Goal: Navigation & Orientation: Find specific page/section

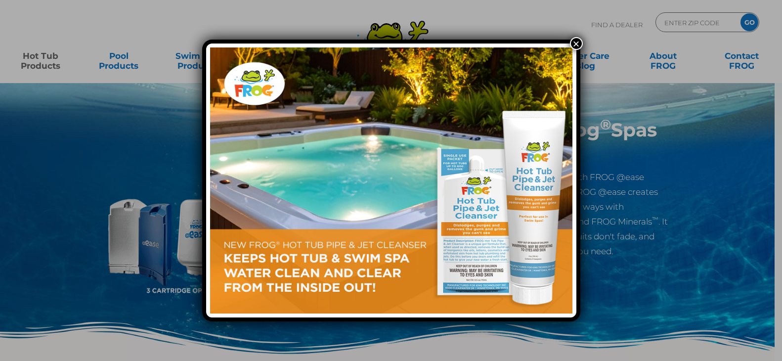
click at [575, 42] on button "×" at bounding box center [576, 43] width 13 height 13
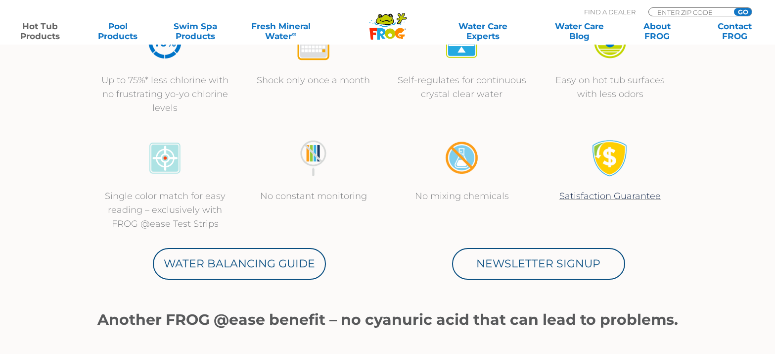
scroll to position [445, 0]
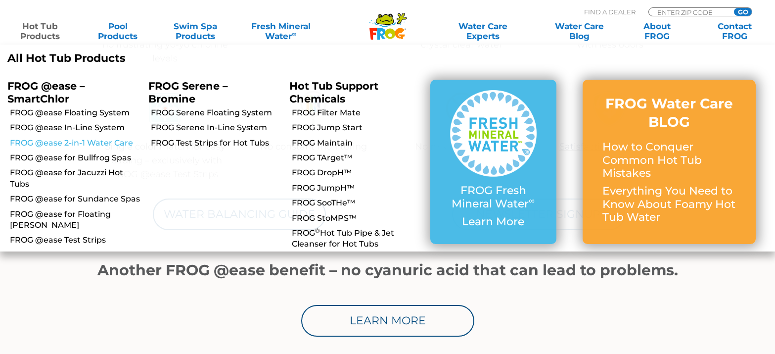
click at [93, 140] on link "FROG @ease 2-in-1 Water Care" at bounding box center [75, 142] width 131 height 11
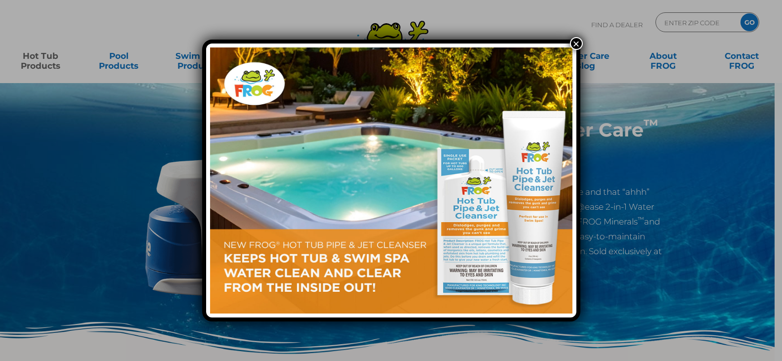
click at [579, 41] on button "×" at bounding box center [576, 43] width 13 height 13
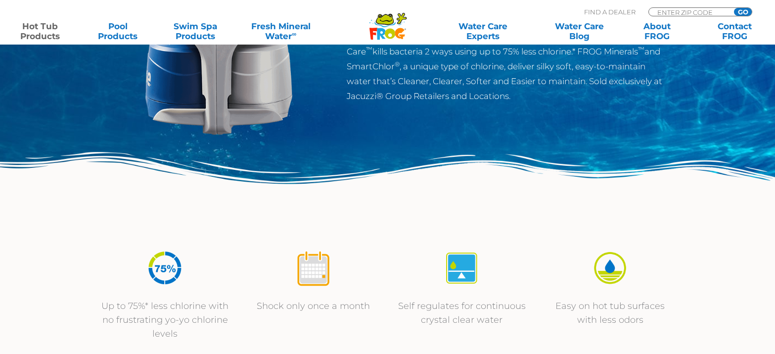
scroll to position [79, 0]
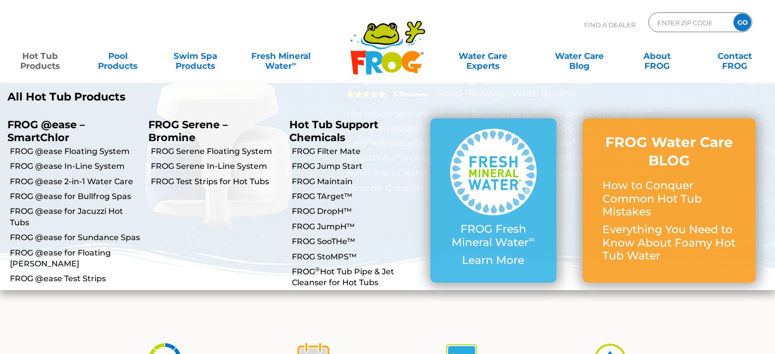
click at [43, 130] on p "FROG @ease – SmartChlor" at bounding box center [70, 130] width 126 height 25
click at [112, 195] on link "FROG @ease for Bullfrog Spas" at bounding box center [75, 196] width 131 height 11
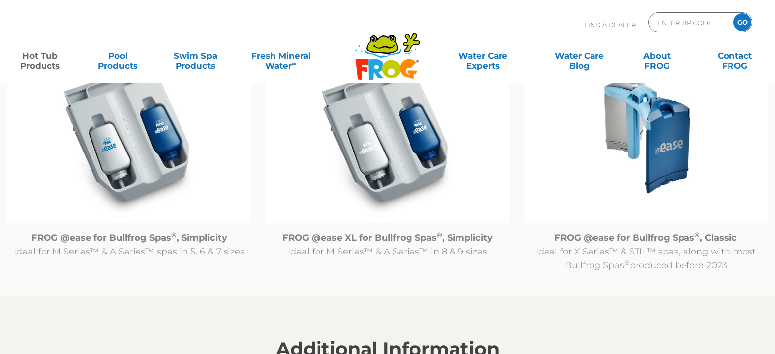
scroll to position [989, 0]
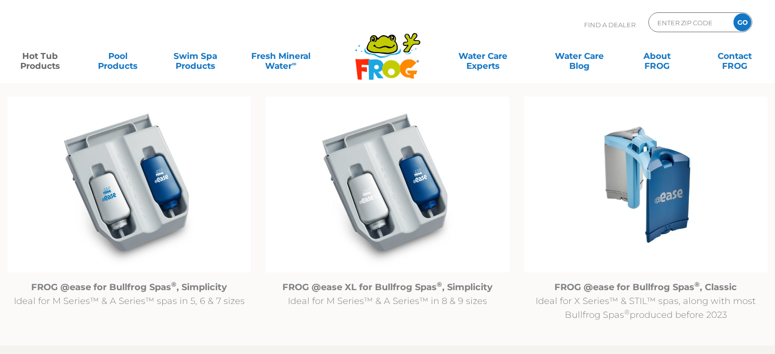
click at [631, 163] on img at bounding box center [645, 184] width 243 height 176
click at [614, 163] on img at bounding box center [645, 184] width 243 height 176
click at [622, 185] on img at bounding box center [645, 184] width 243 height 176
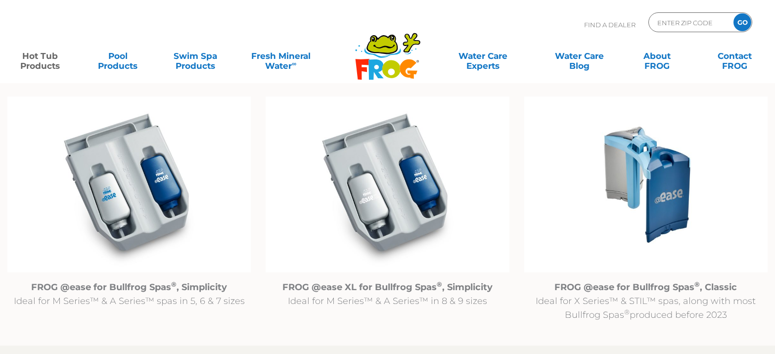
click at [622, 185] on img at bounding box center [645, 184] width 243 height 176
drag, startPoint x: 622, startPoint y: 185, endPoint x: 619, endPoint y: 126, distance: 59.9
click at [622, 185] on img at bounding box center [645, 184] width 243 height 176
click at [629, 142] on img at bounding box center [645, 184] width 243 height 176
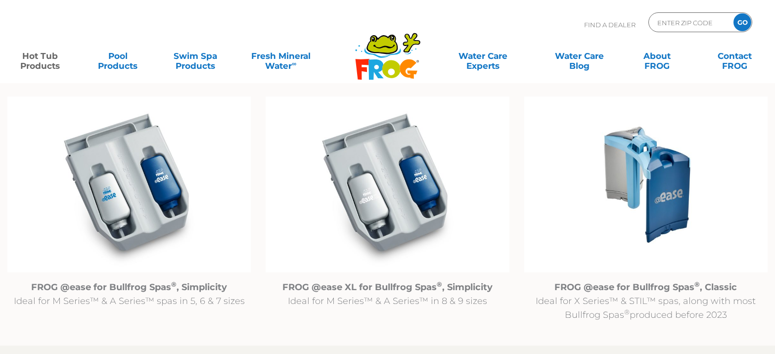
click at [628, 142] on img at bounding box center [645, 184] width 243 height 176
click at [627, 143] on img at bounding box center [645, 184] width 243 height 176
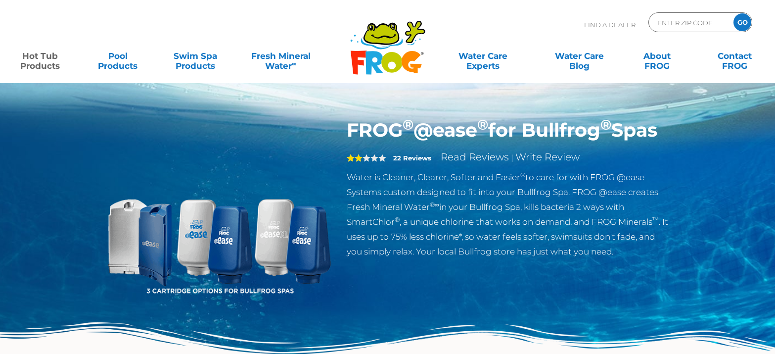
click at [430, 170] on div "2 22 Reviews Read Reviews | Write Review" at bounding box center [508, 159] width 323 height 21
click at [45, 62] on link "Hot Tub Products" at bounding box center [40, 56] width 60 height 20
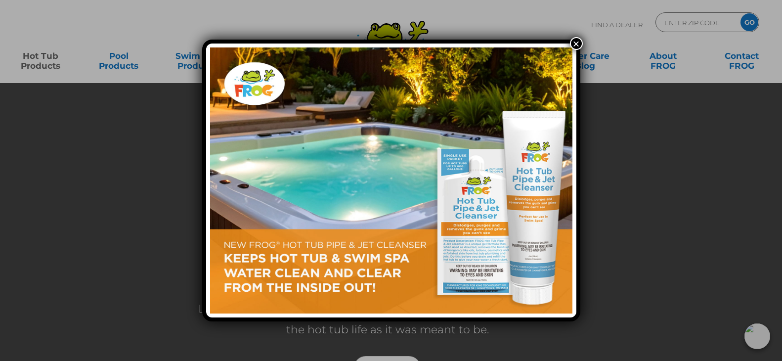
click at [579, 46] on button "×" at bounding box center [576, 43] width 13 height 13
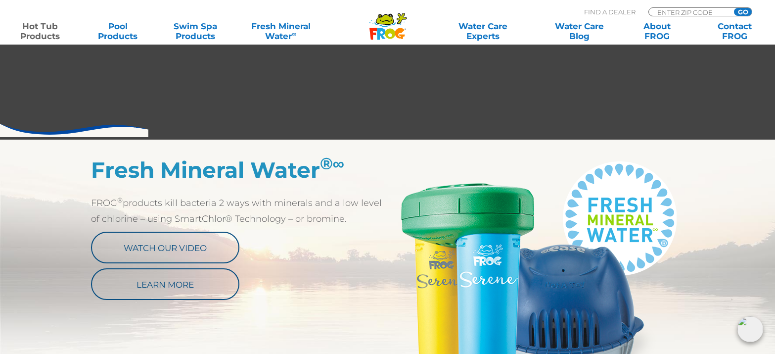
scroll to position [198, 0]
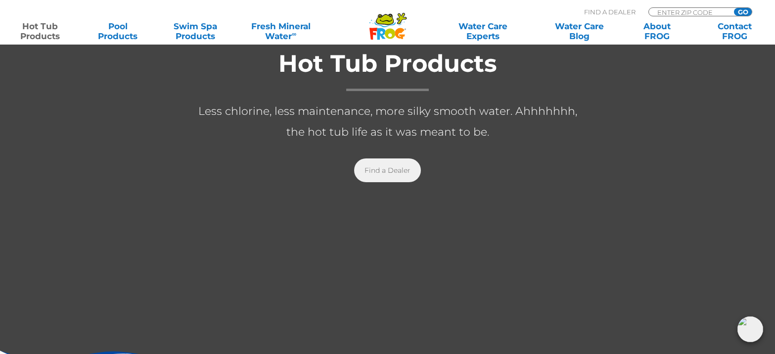
click at [396, 169] on link "Find a Dealer" at bounding box center [387, 170] width 67 height 24
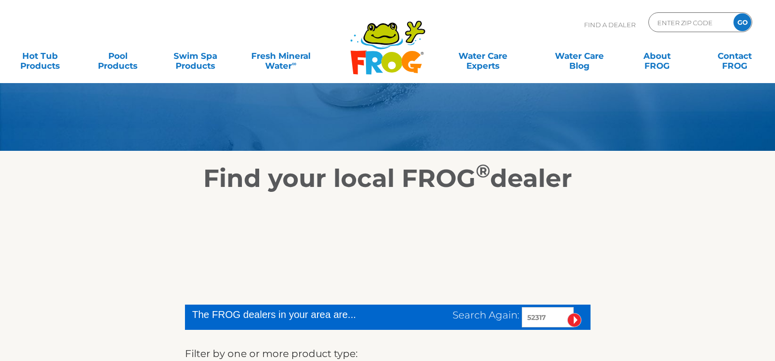
scroll to position [49, 0]
